Goal: Task Accomplishment & Management: Manage account settings

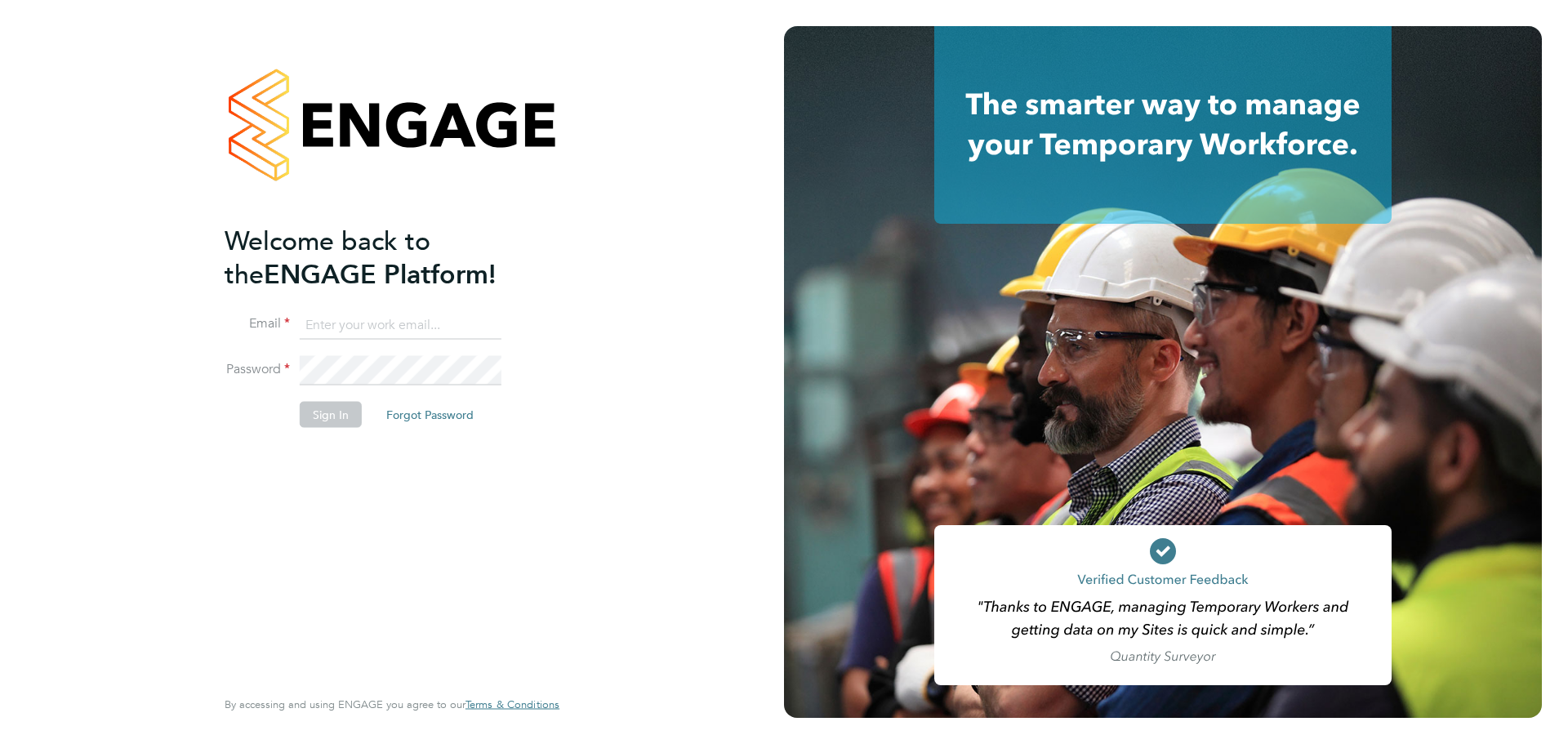
type input "kakha.buchukuri@vistry.co.uk"
click at [336, 411] on button "Sign In" at bounding box center [330, 413] width 62 height 26
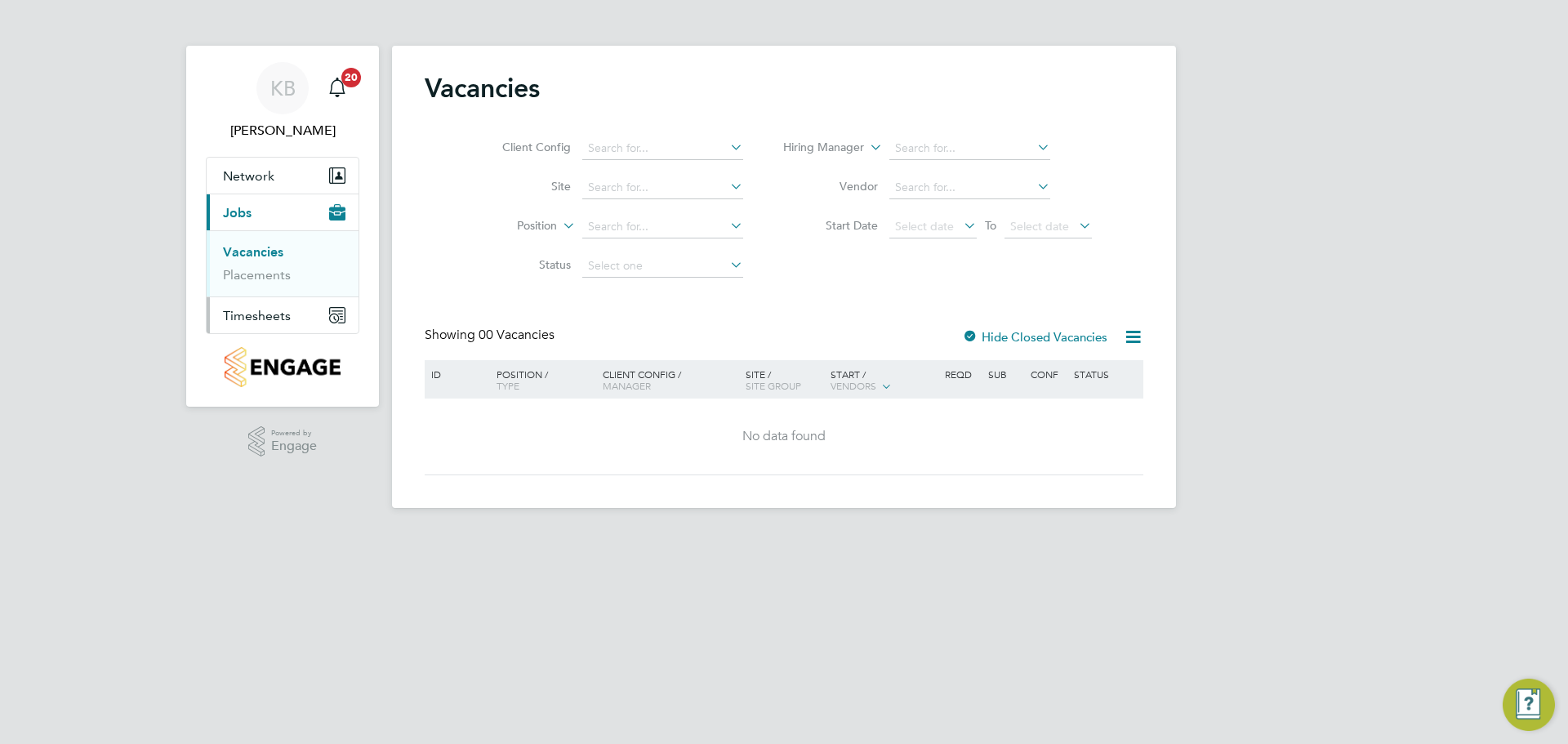
click at [280, 317] on span "Timesheets" at bounding box center [256, 315] width 68 height 15
click at [271, 292] on link "Timesheets" at bounding box center [256, 289] width 68 height 15
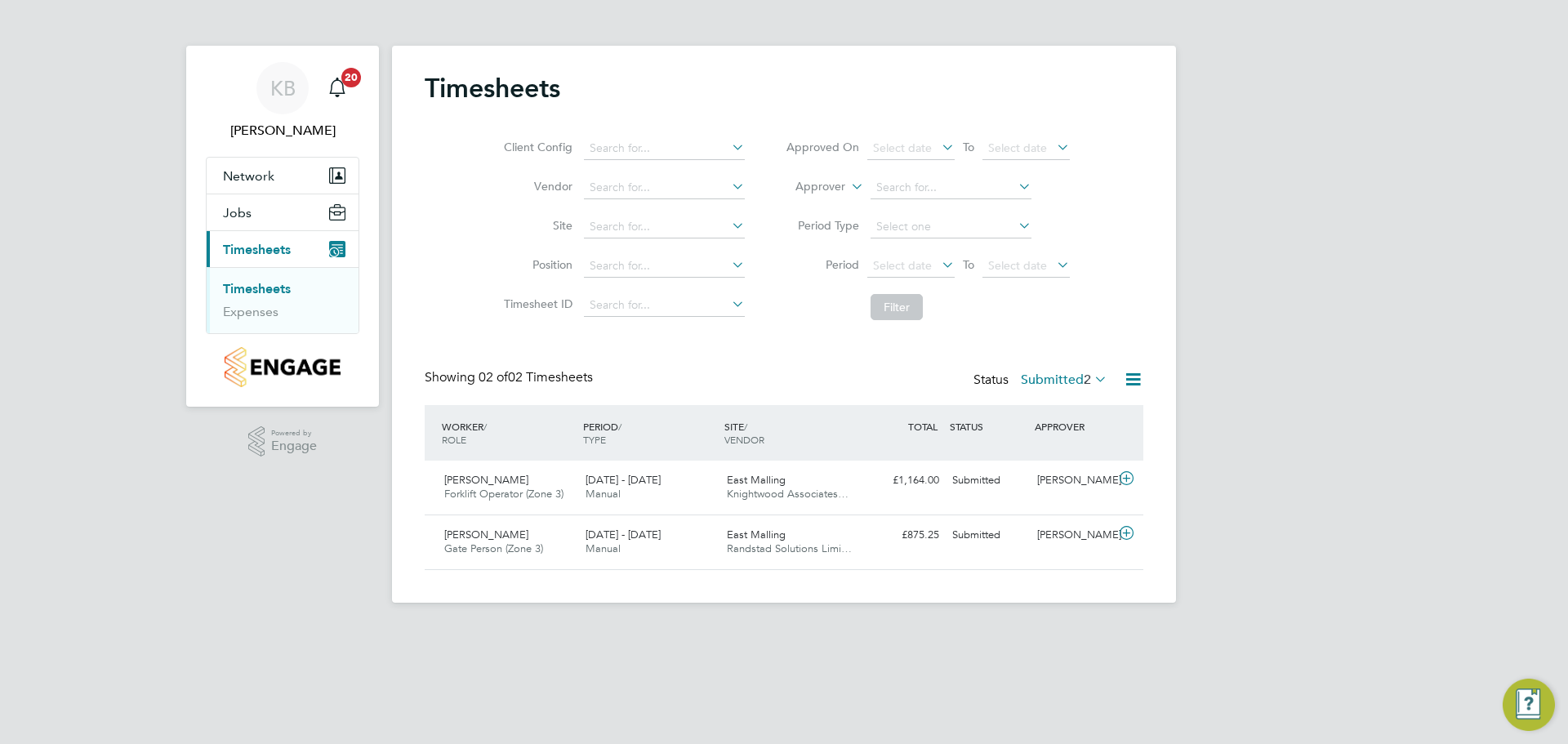
scroll to position [42, 142]
click at [967, 482] on div "Submitted" at bounding box center [988, 480] width 85 height 27
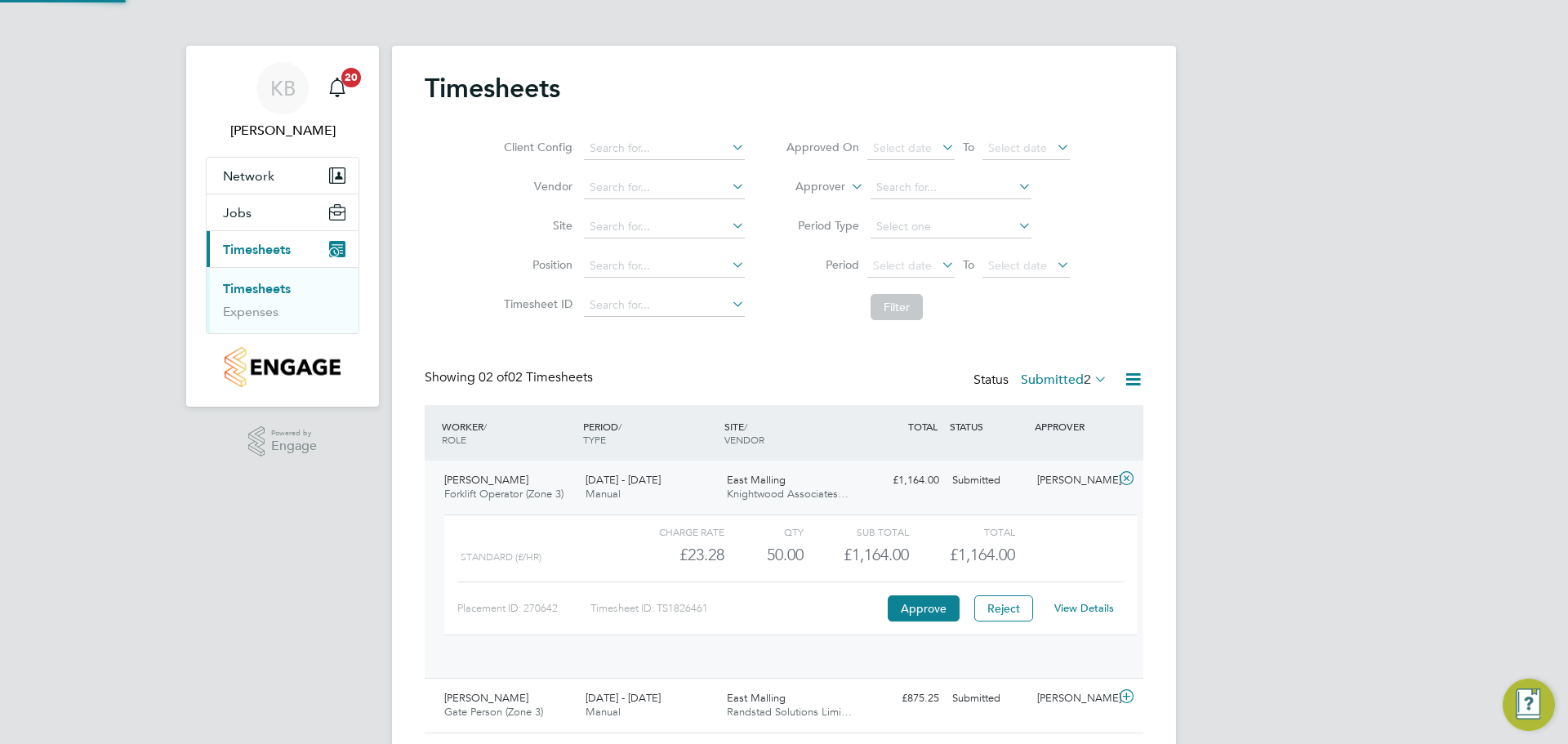
scroll to position [28, 159]
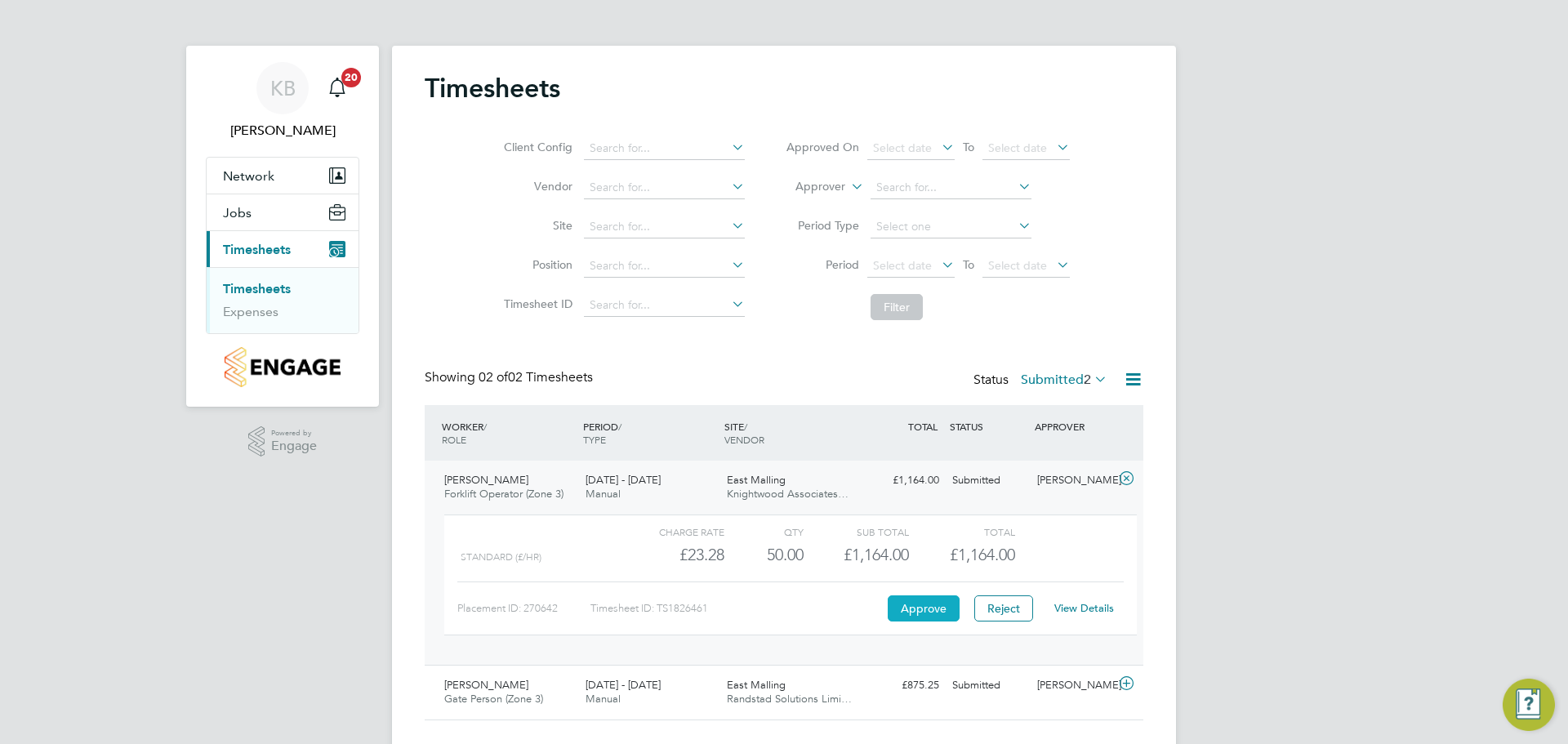
click at [924, 603] on button "Approve" at bounding box center [923, 608] width 71 height 26
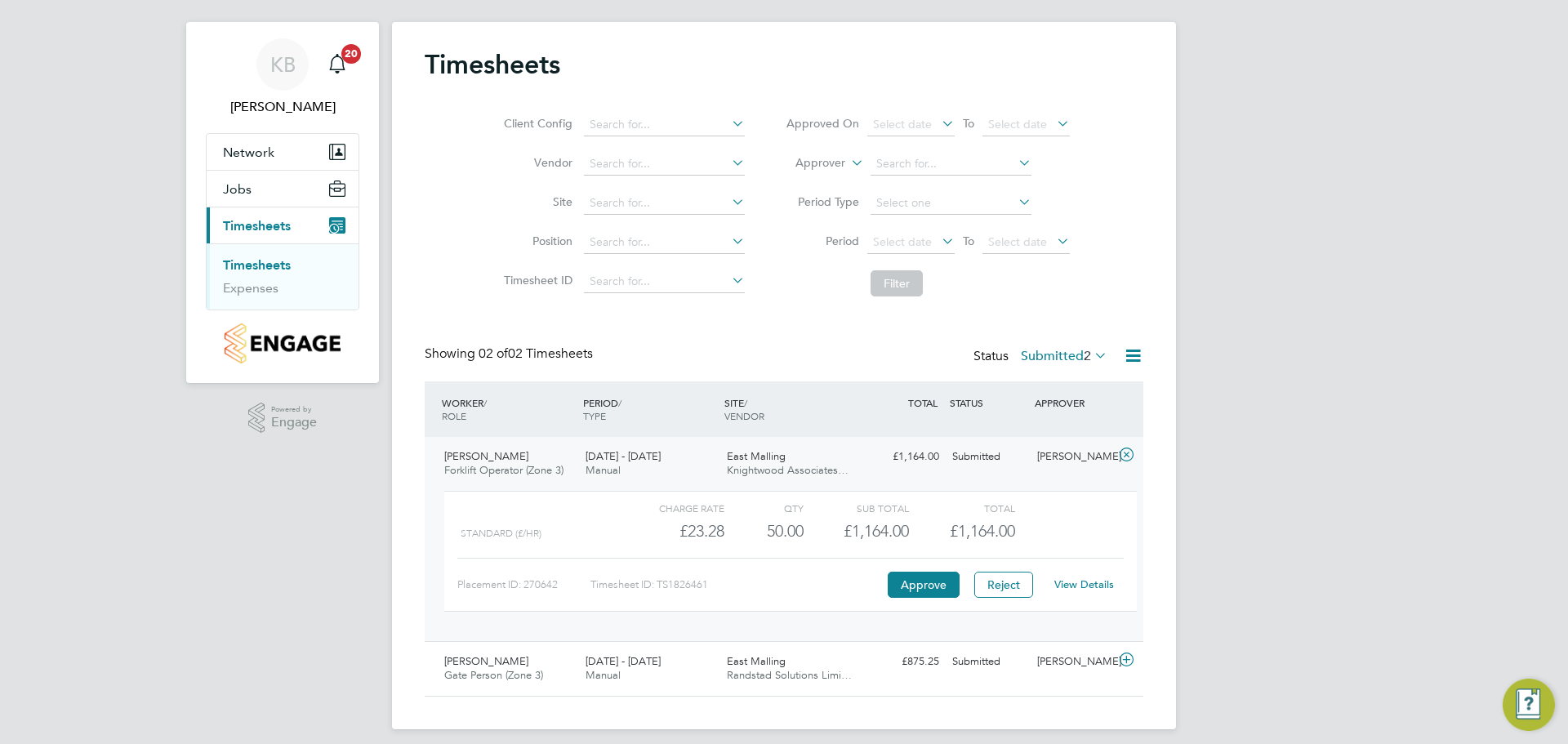
scroll to position [35, 0]
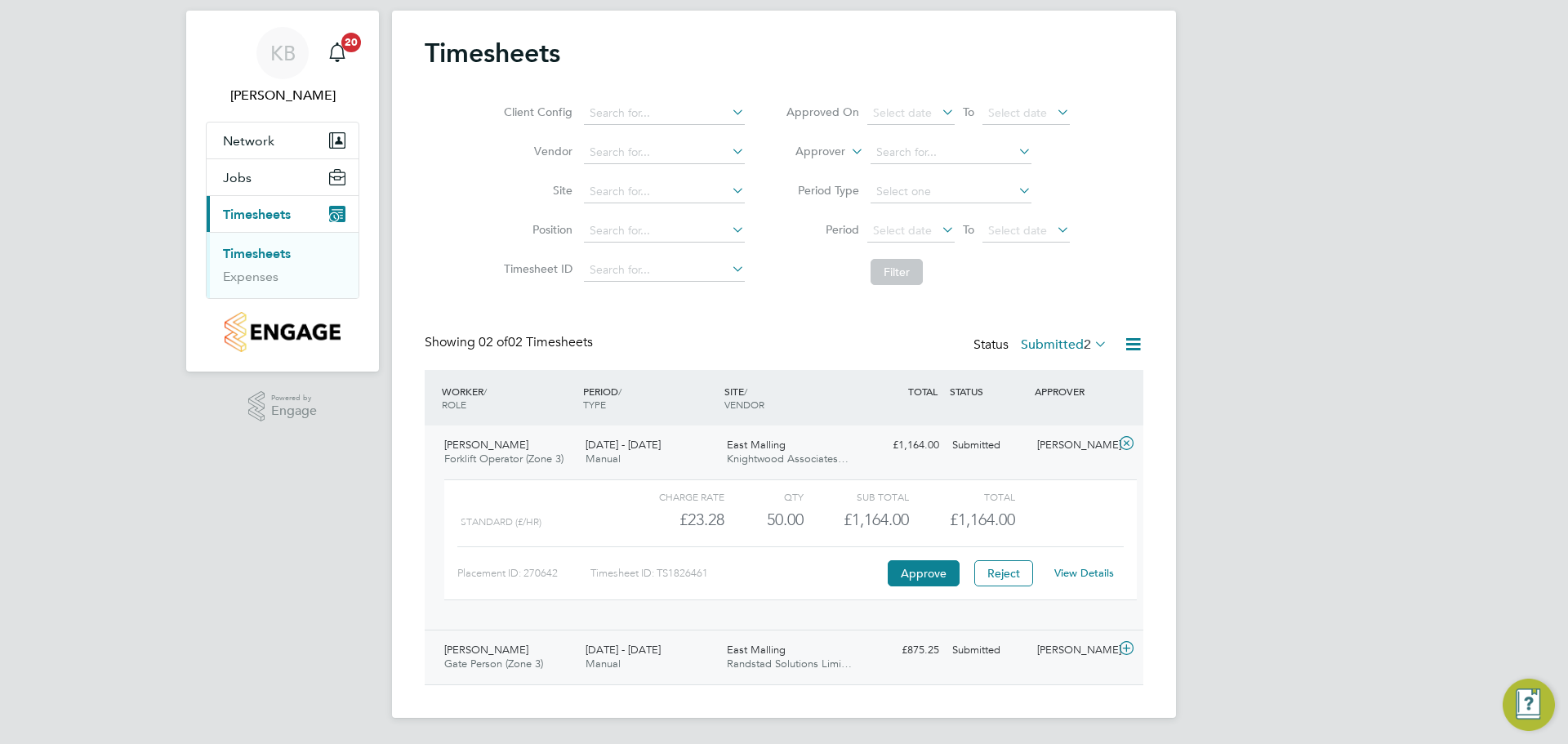
click at [978, 654] on div "Submitted" at bounding box center [988, 650] width 85 height 27
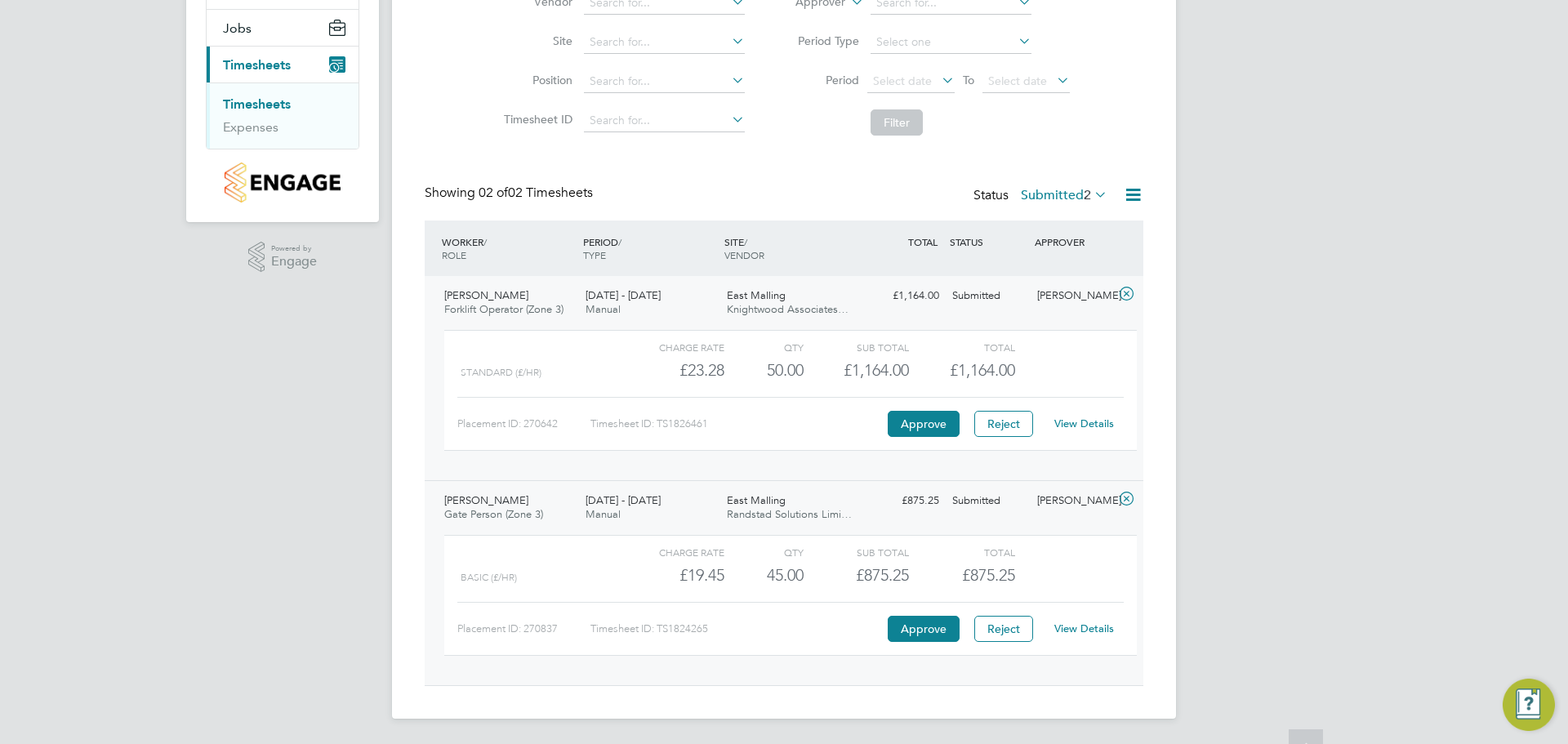
scroll to position [186, 0]
click at [916, 633] on button "Approve" at bounding box center [923, 627] width 71 height 26
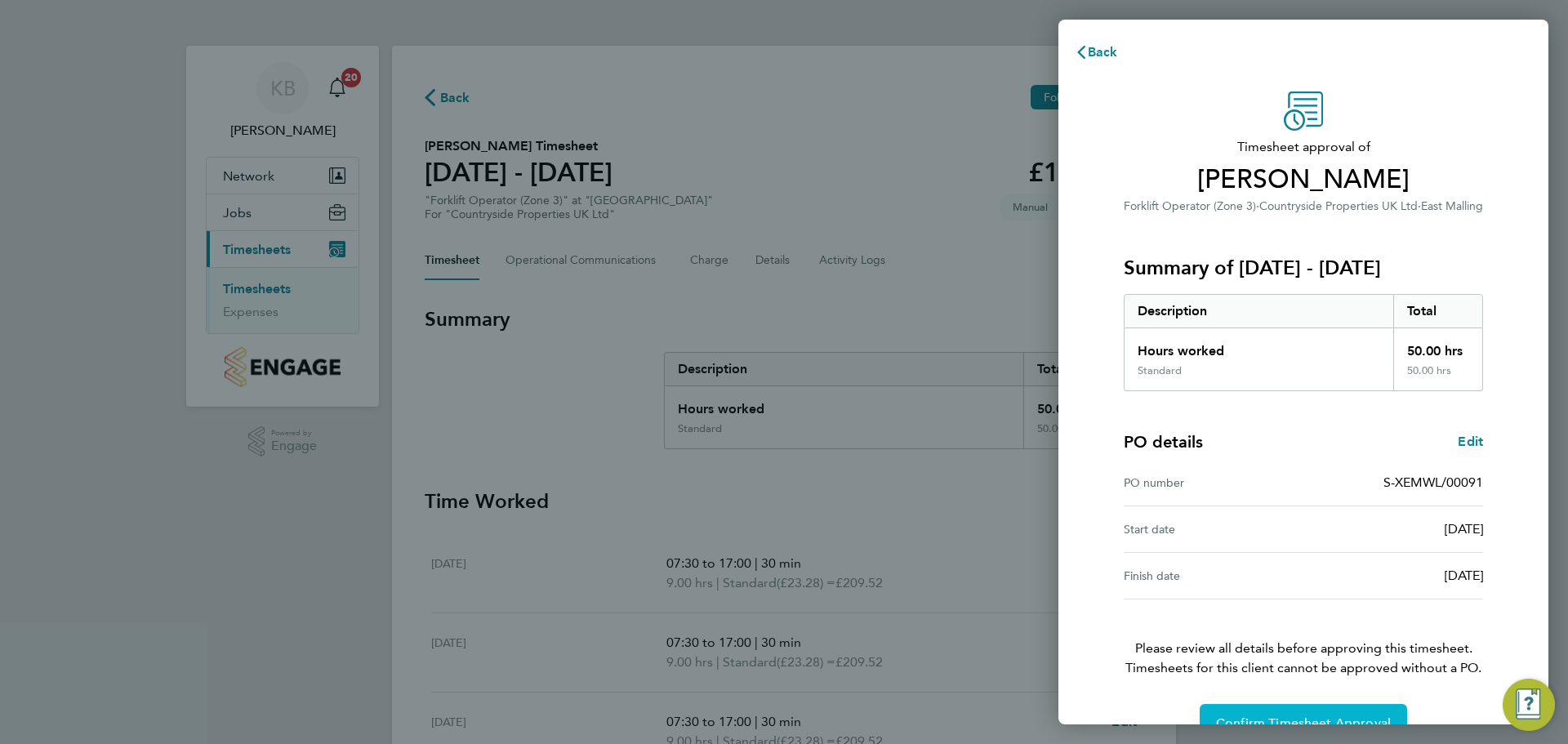
click at [1303, 718] on span "Confirm Timesheet Approval" at bounding box center [1303, 723] width 174 height 16
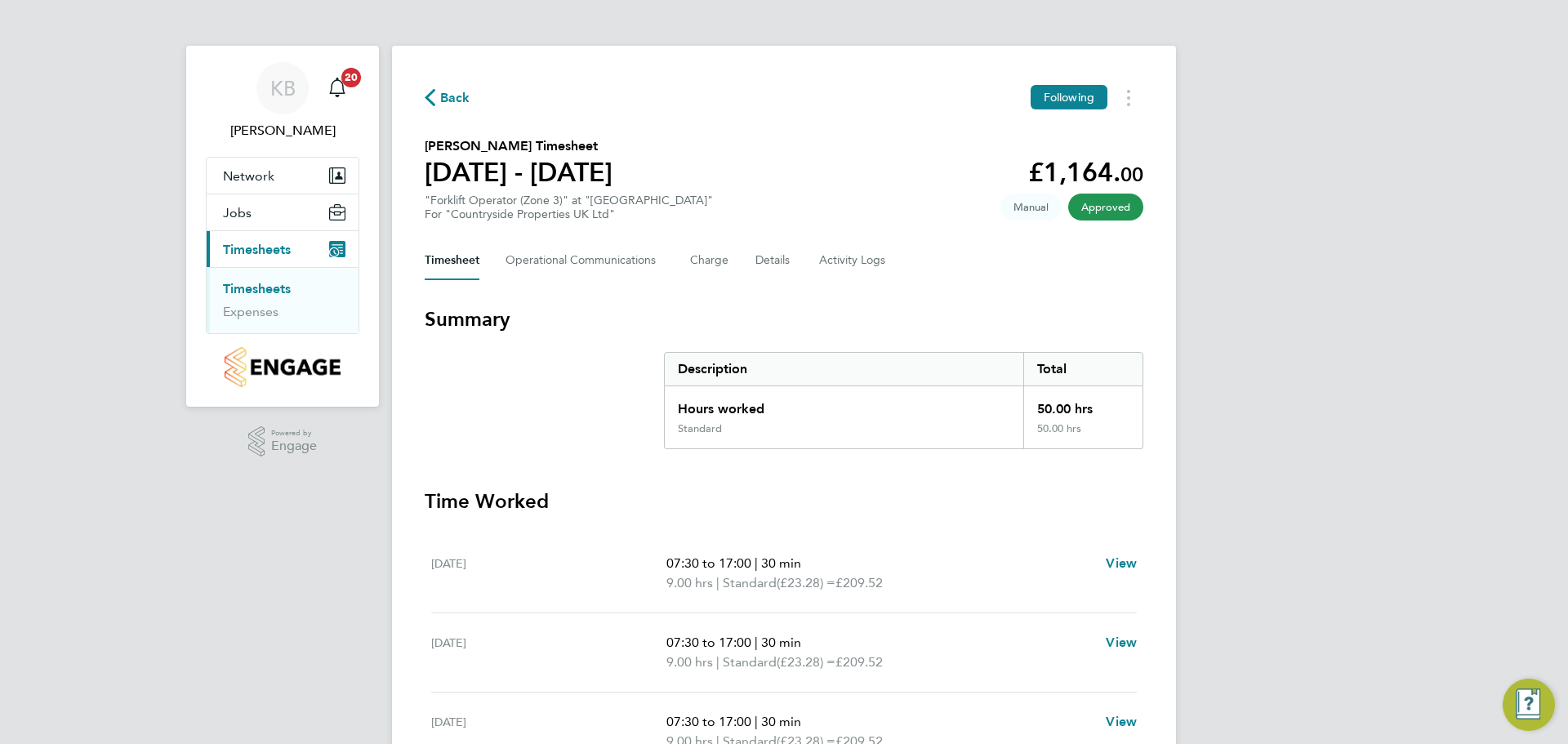
click at [254, 289] on link "Timesheets" at bounding box center [256, 289] width 68 height 15
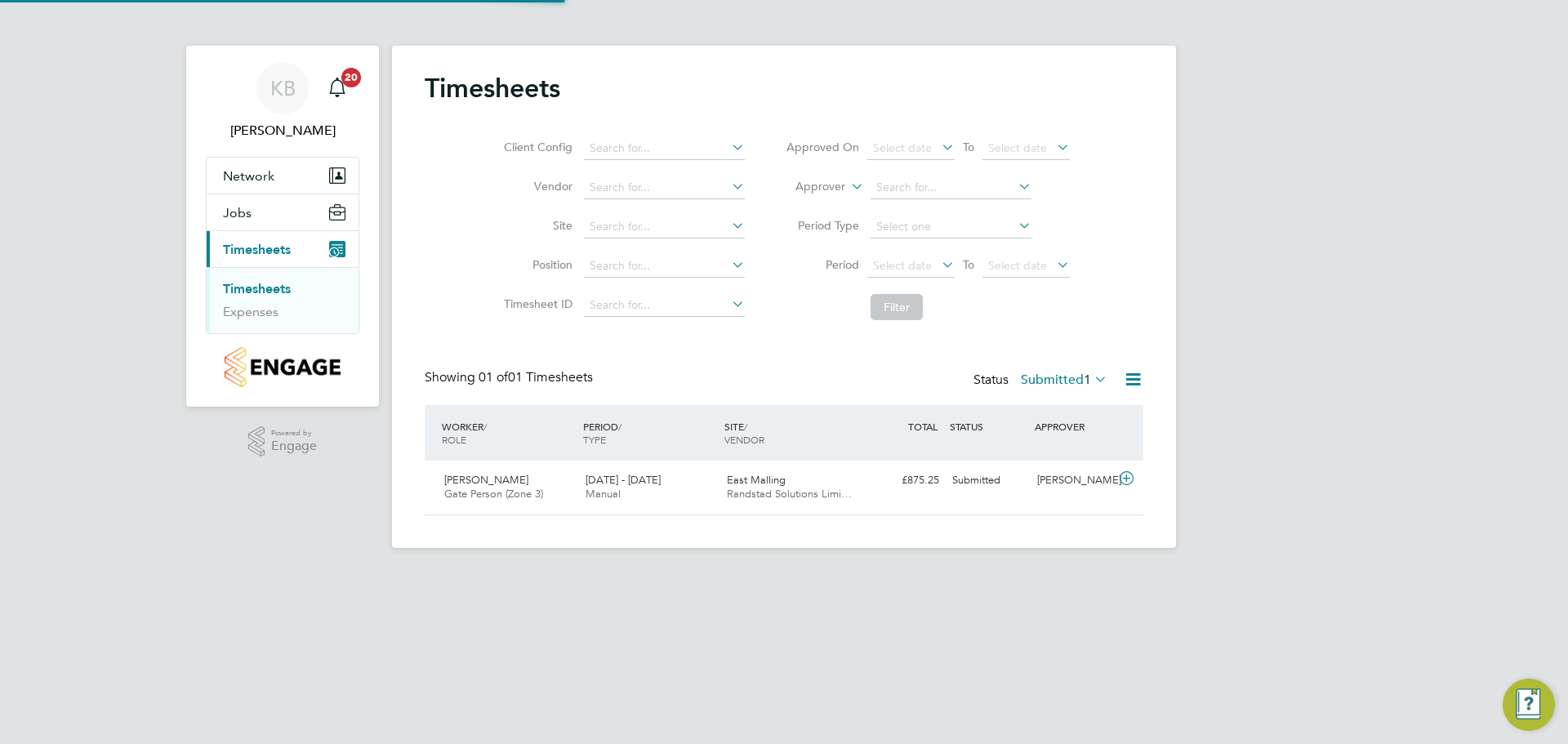
scroll to position [42, 142]
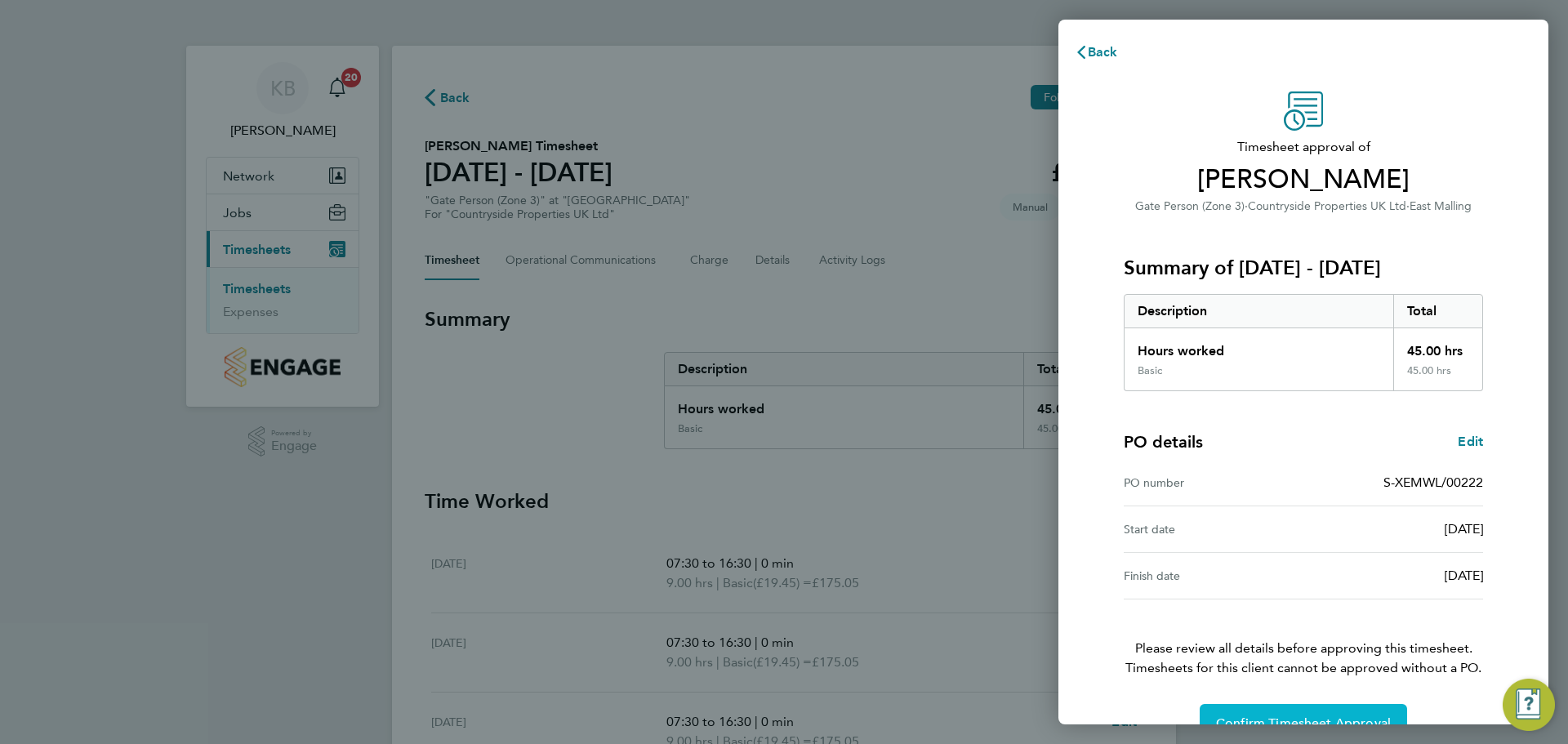
click at [1214, 716] on button "Confirm Timesheet Approval" at bounding box center [1304, 723] width 208 height 39
